Goal: Information Seeking & Learning: Learn about a topic

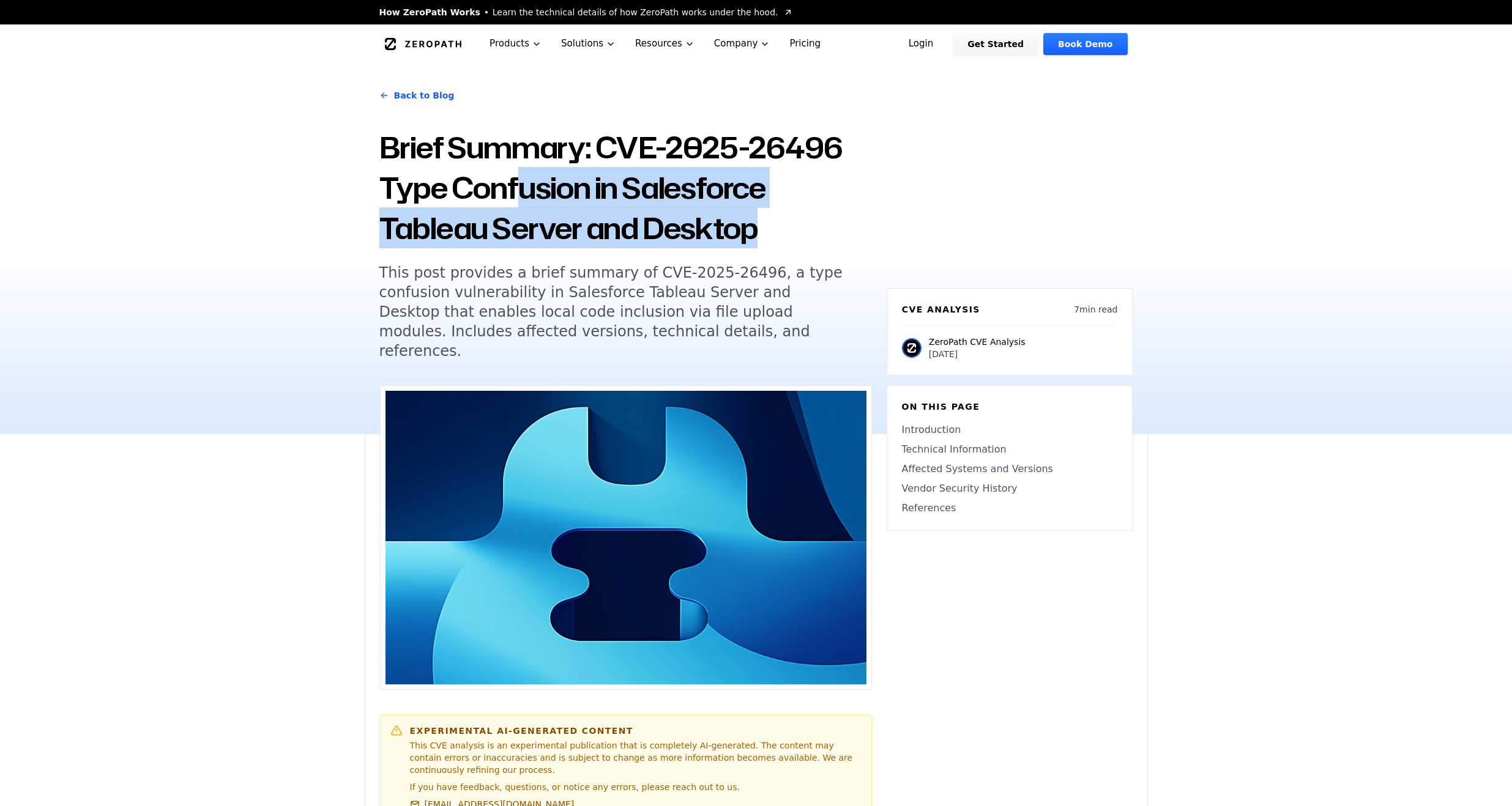
drag, startPoint x: 525, startPoint y: 204, endPoint x: 651, endPoint y: 248, distance: 133.5
click at [651, 248] on div "Back to Blog Brief Summary: CVE-2025-26496 Type Confusion in Salesforce Tableau…" at bounding box center [626, 227] width 493 height 297
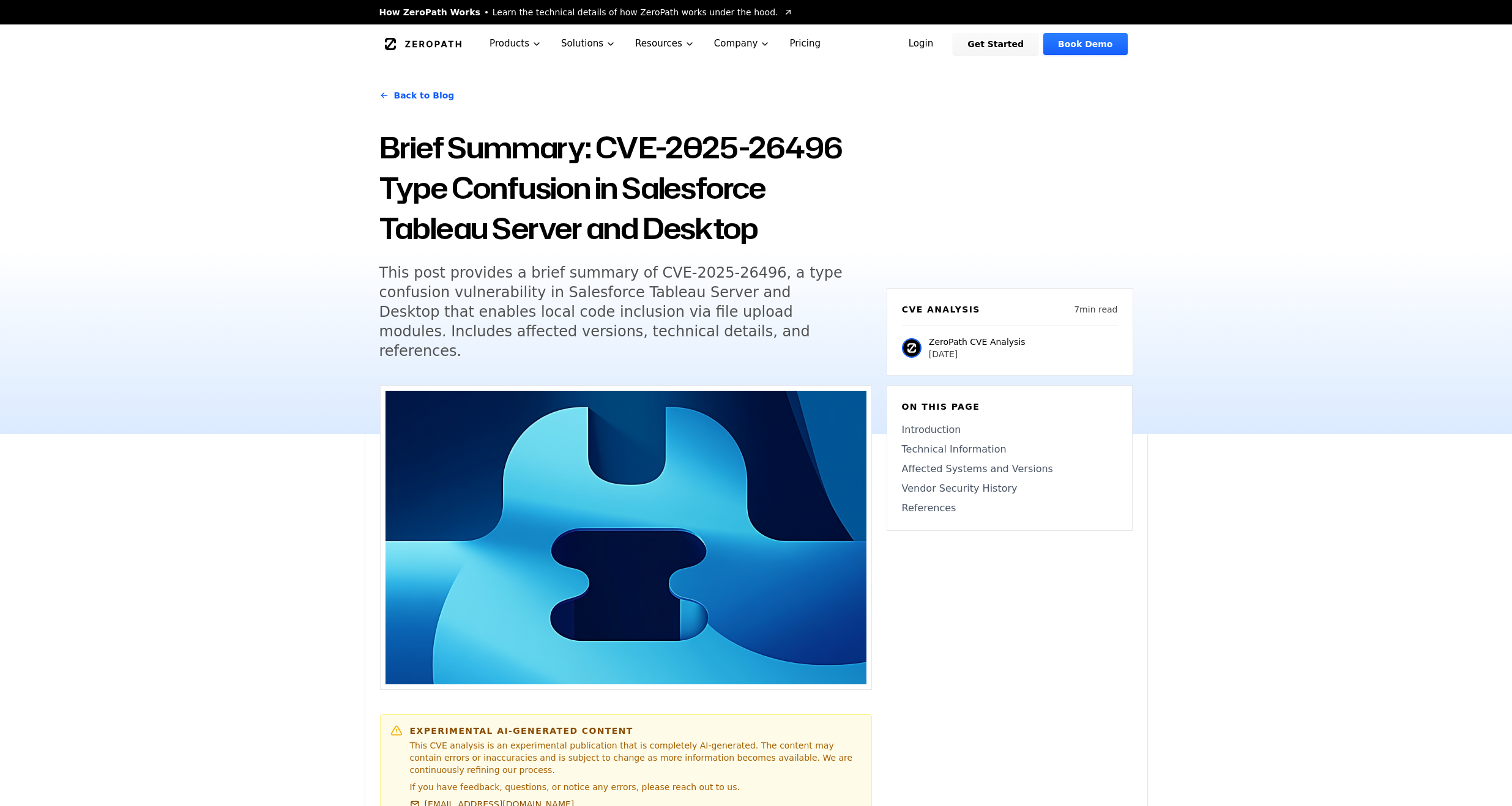
click at [660, 278] on h5 "This post provides a brief summary of CVE-2025-26496, a type confusion vulnerab…" at bounding box center [614, 312] width 470 height 98
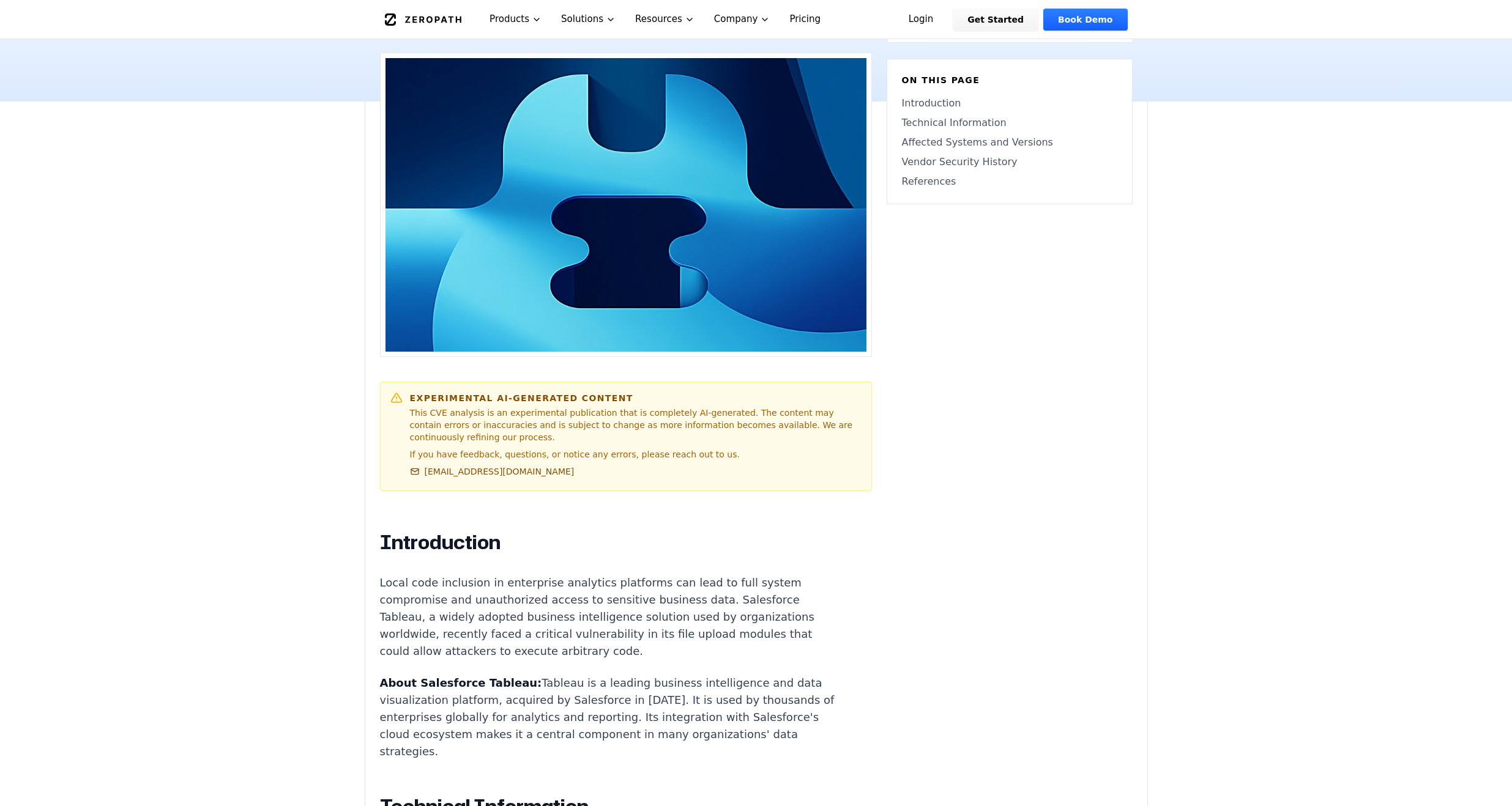
scroll to position [341, 0]
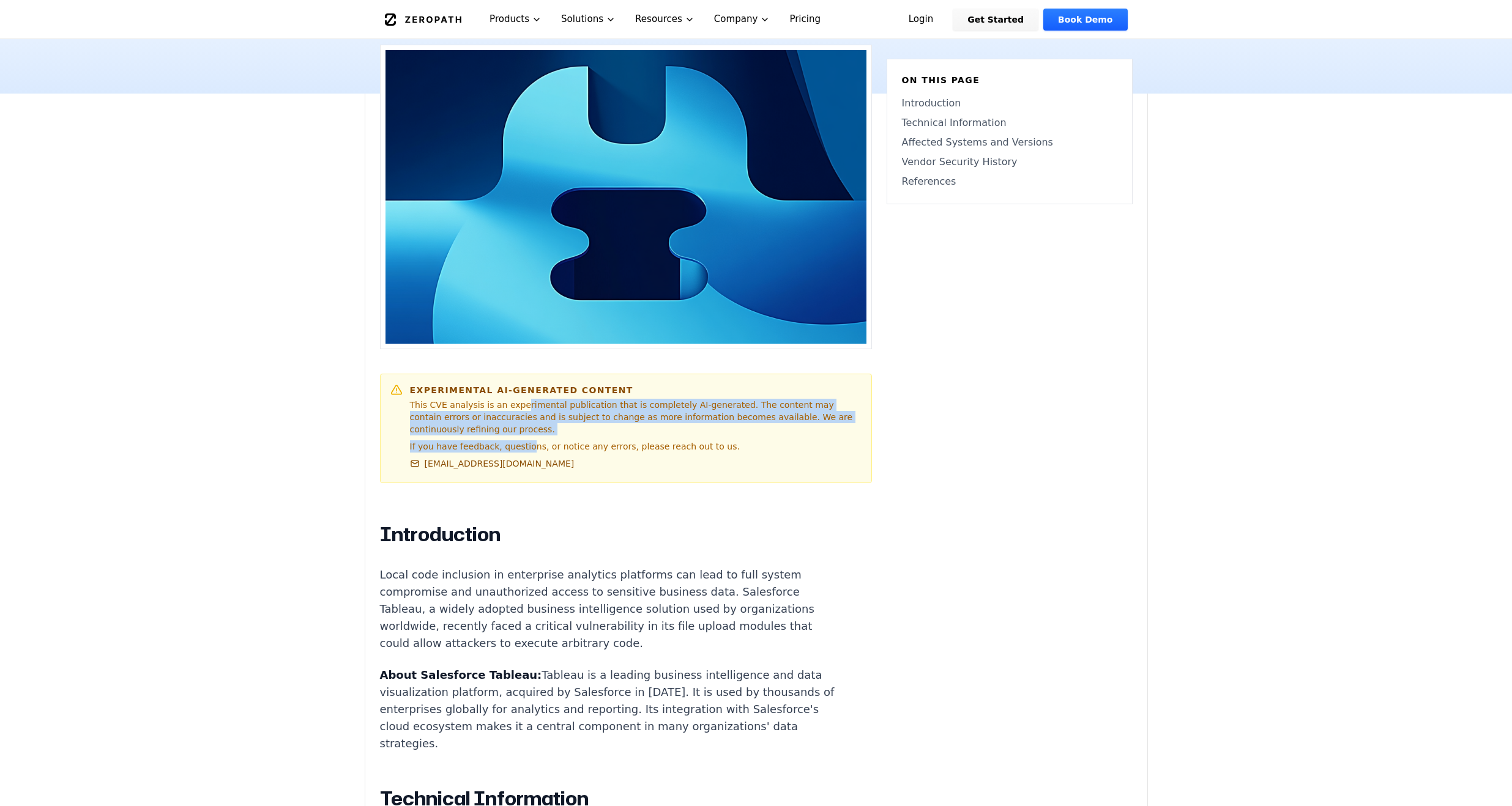
drag, startPoint x: 519, startPoint y: 386, endPoint x: 524, endPoint y: 422, distance: 36.3
click at [524, 422] on div "Experimental AI-Generated Content This CVE analysis is an experimental publicat…" at bounding box center [635, 428] width 451 height 89
click at [624, 440] on p "If you have feedback, questions, or notice any errors, please reach out to us." at bounding box center [635, 446] width 451 height 12
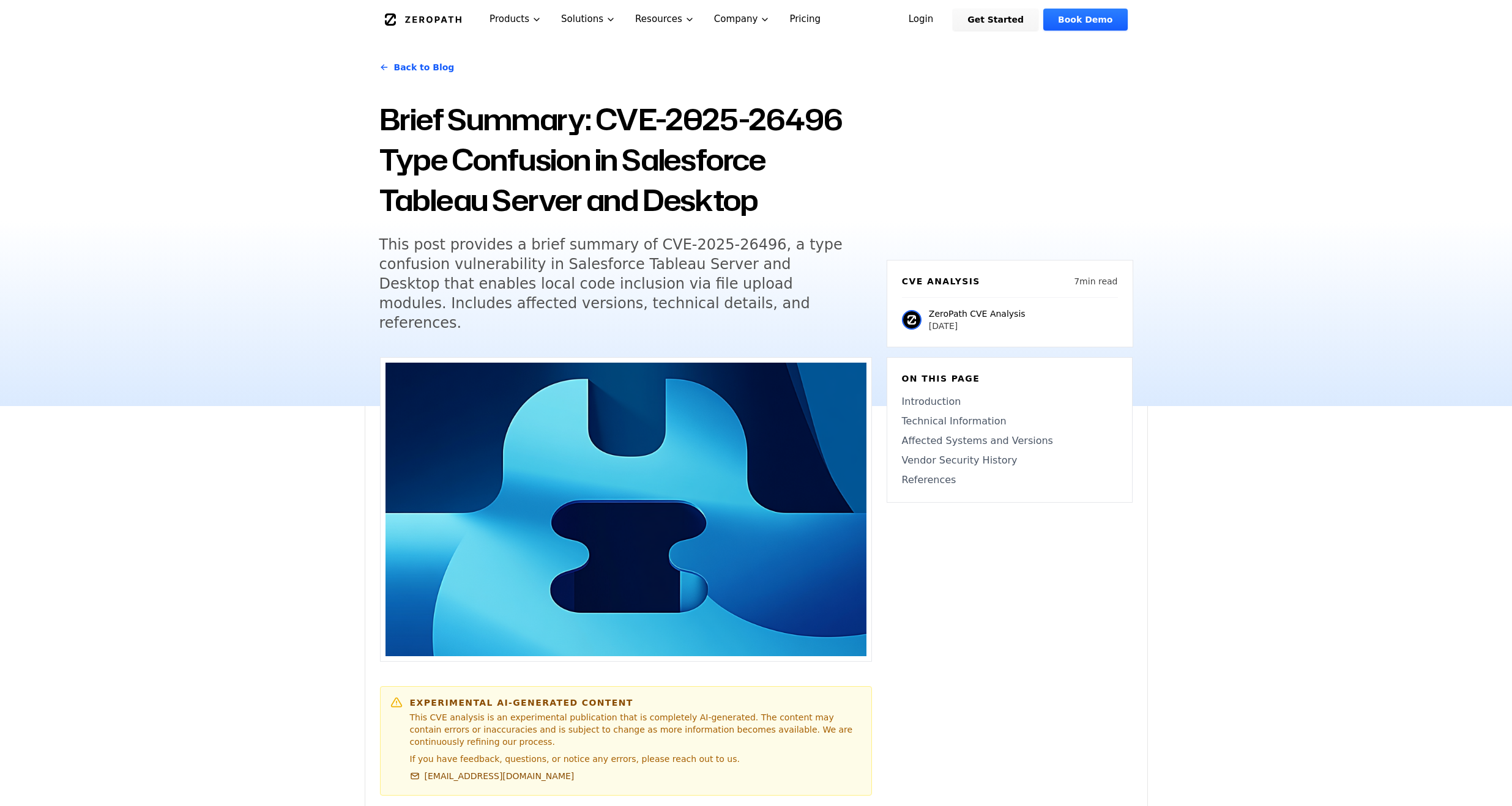
scroll to position [0, 0]
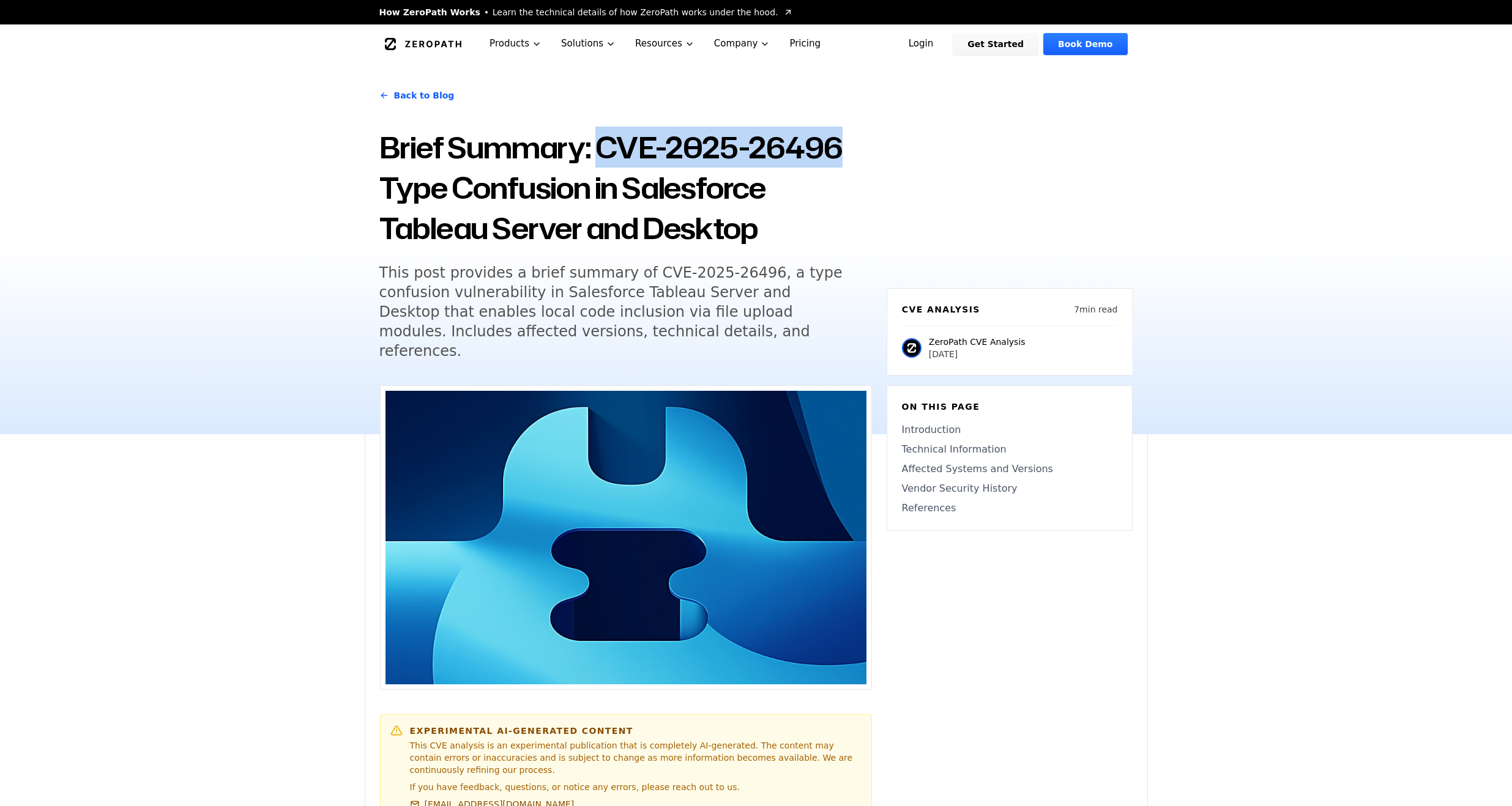
drag, startPoint x: 845, startPoint y: 147, endPoint x: 604, endPoint y: 155, distance: 241.1
click at [604, 155] on h1 "Brief Summary: CVE-2025-26496 Type Confusion in Salesforce Tableau Server and D…" at bounding box center [626, 187] width 493 height 121
copy h1 "CVE-2025-26496"
